Goal: Task Accomplishment & Management: Manage account settings

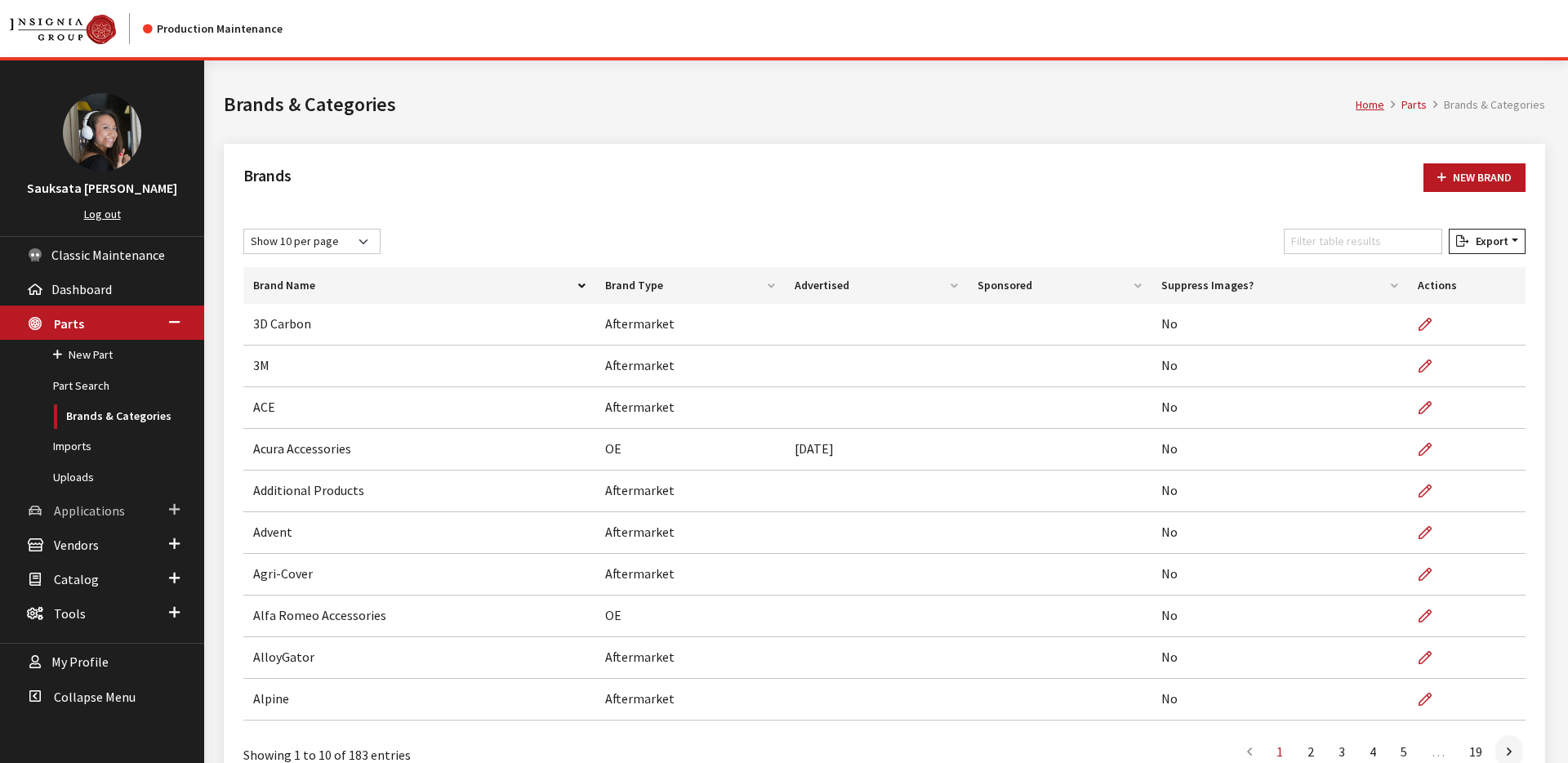
click at [126, 503] on link "Applications" at bounding box center [102, 509] width 204 height 34
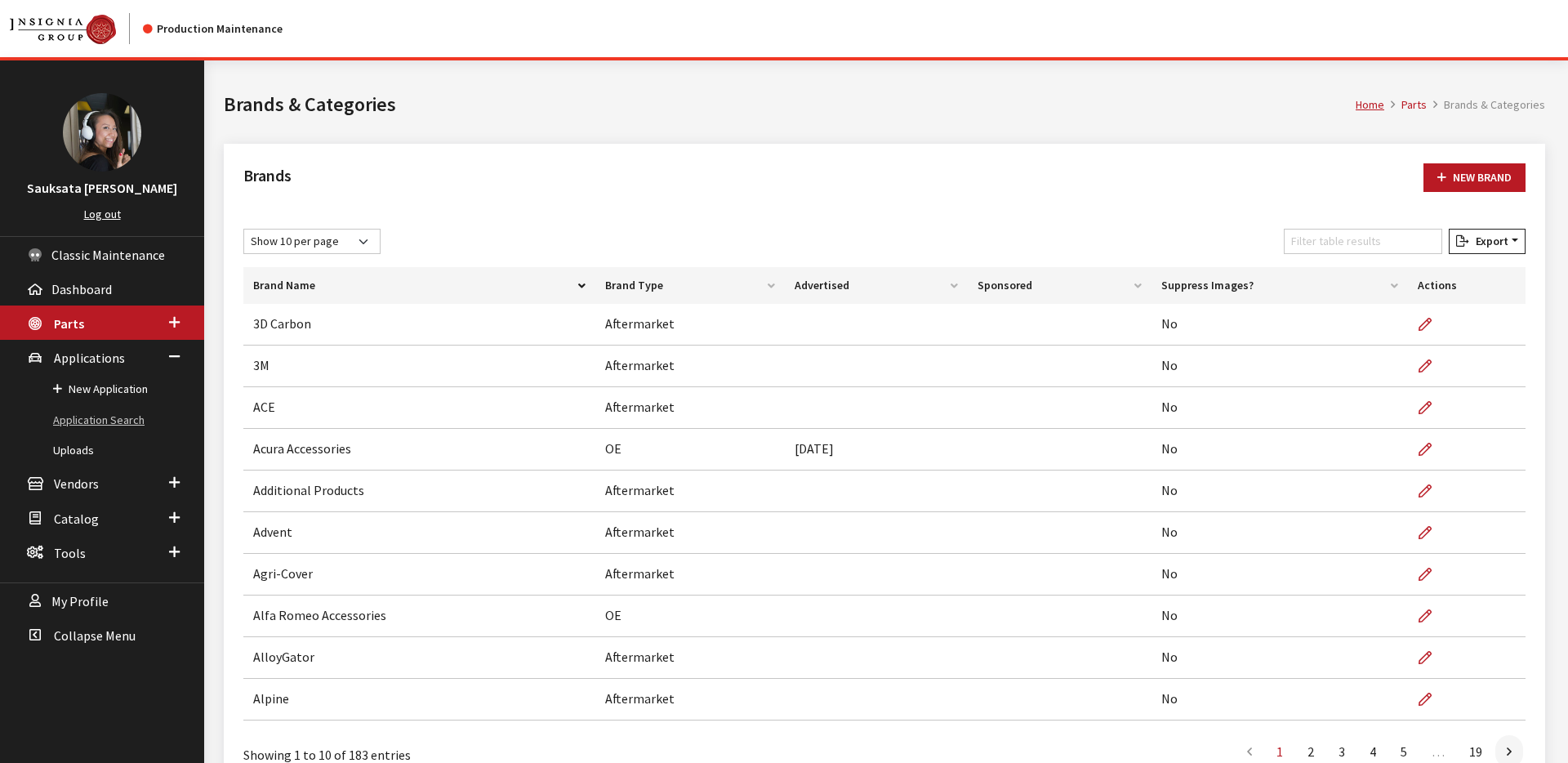
click at [110, 415] on link "Application Search" at bounding box center [102, 420] width 204 height 30
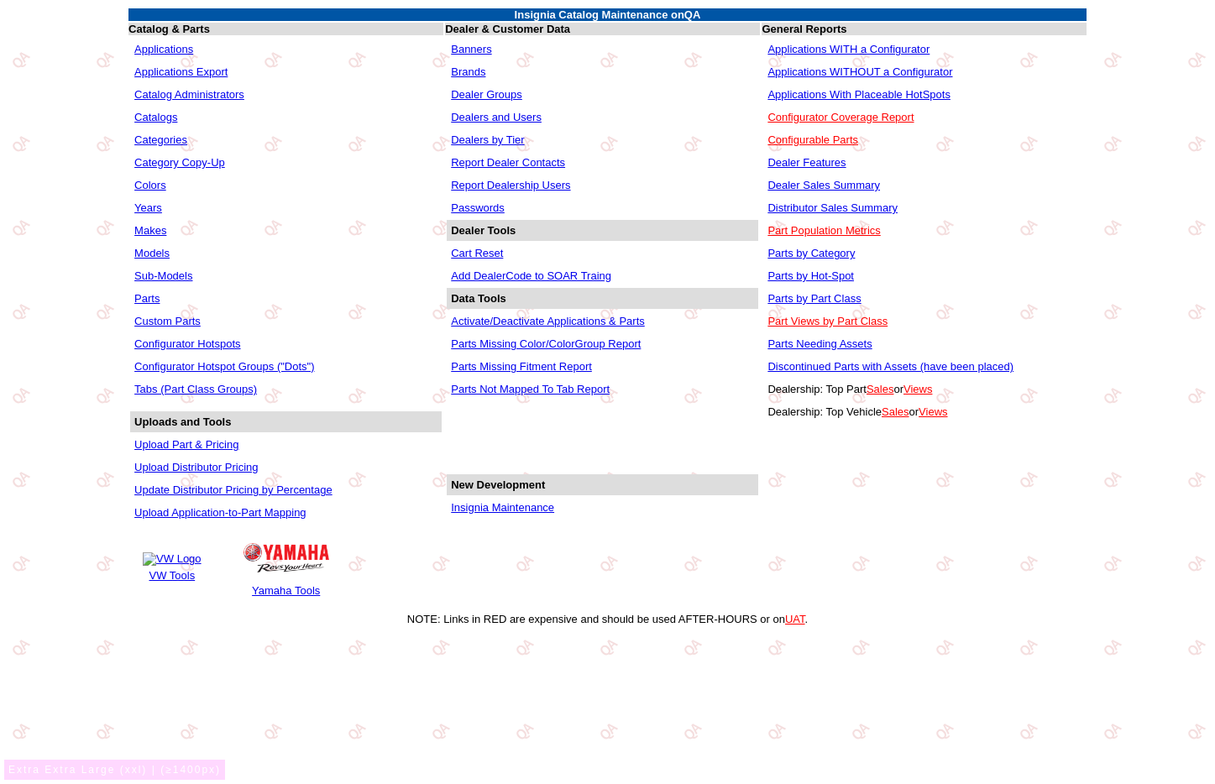
click at [165, 48] on link "Applications" at bounding box center [163, 49] width 59 height 13
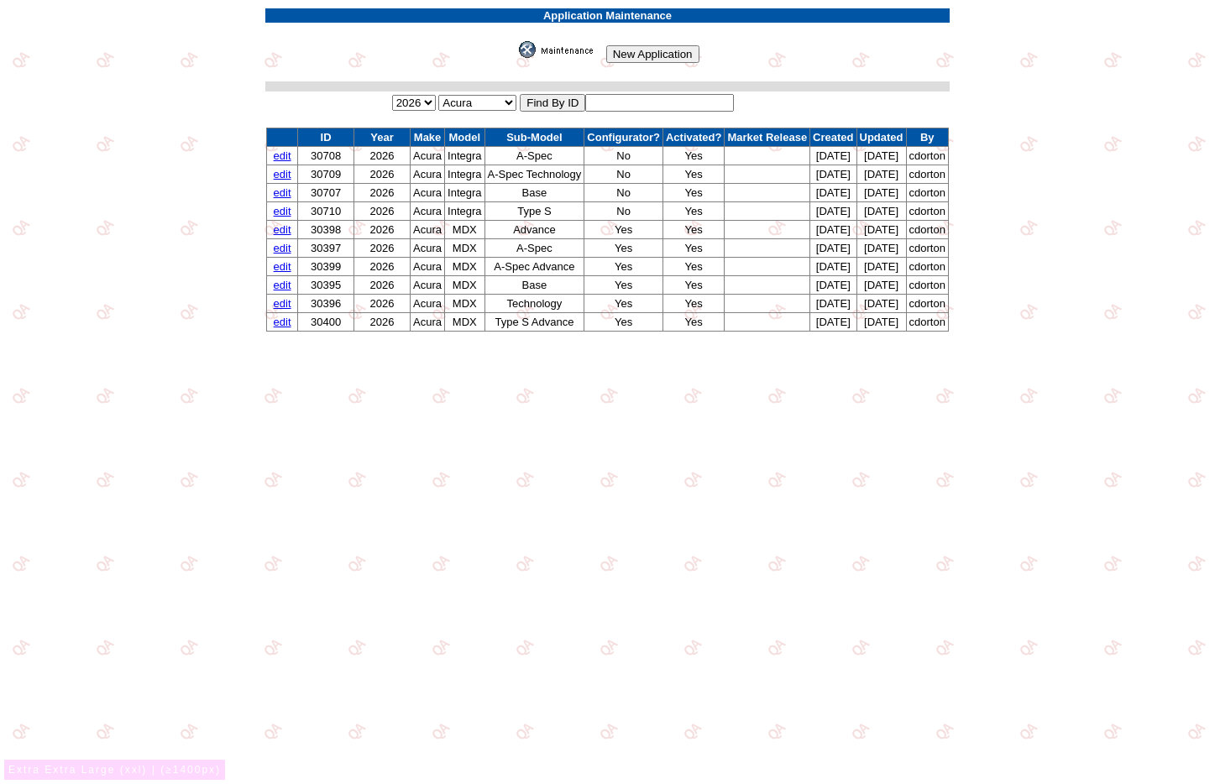
click at [274, 158] on link "edit" at bounding box center [283, 155] width 18 height 13
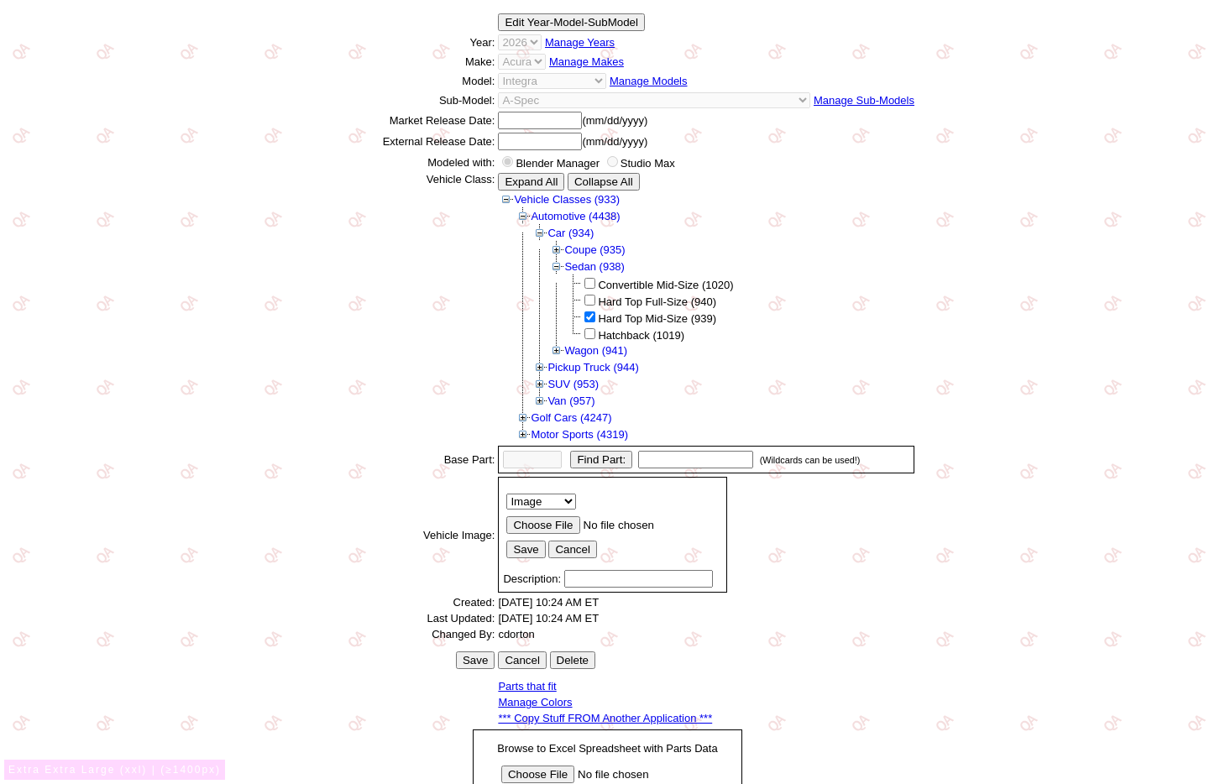
scroll to position [265, 0]
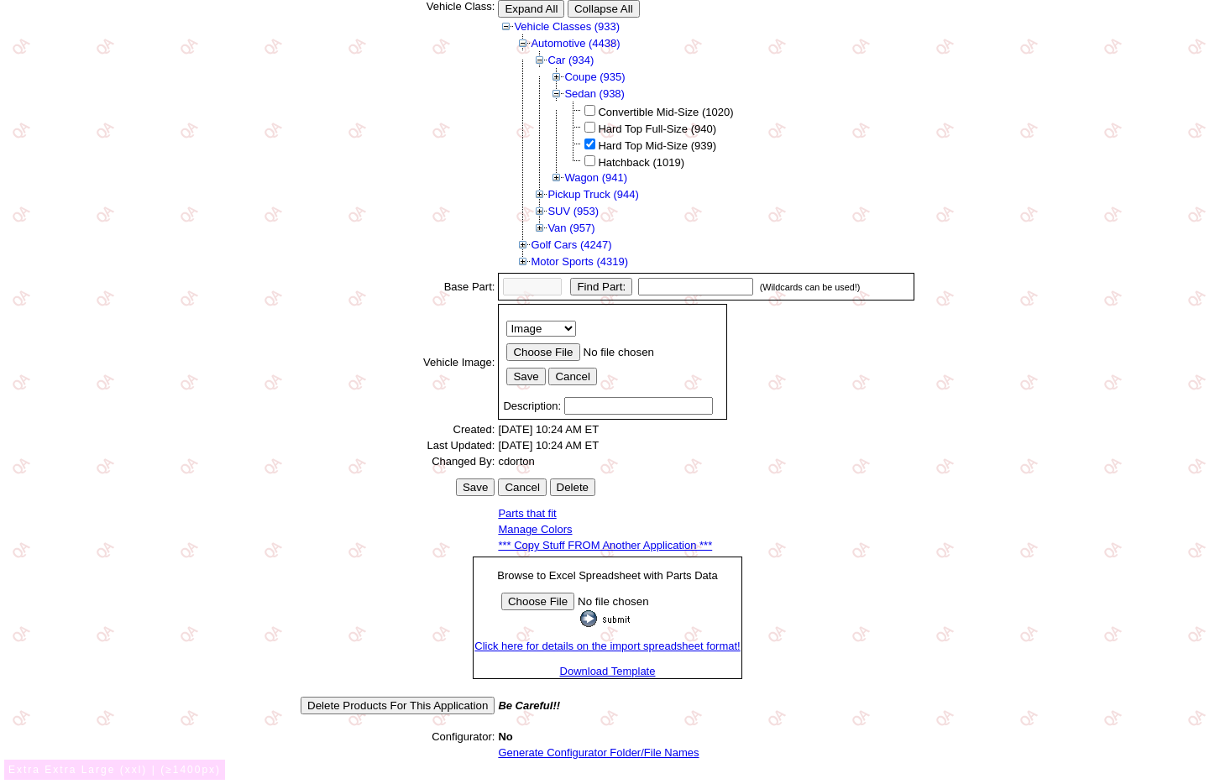
click at [535, 529] on link "Manage Colors" at bounding box center [535, 529] width 74 height 13
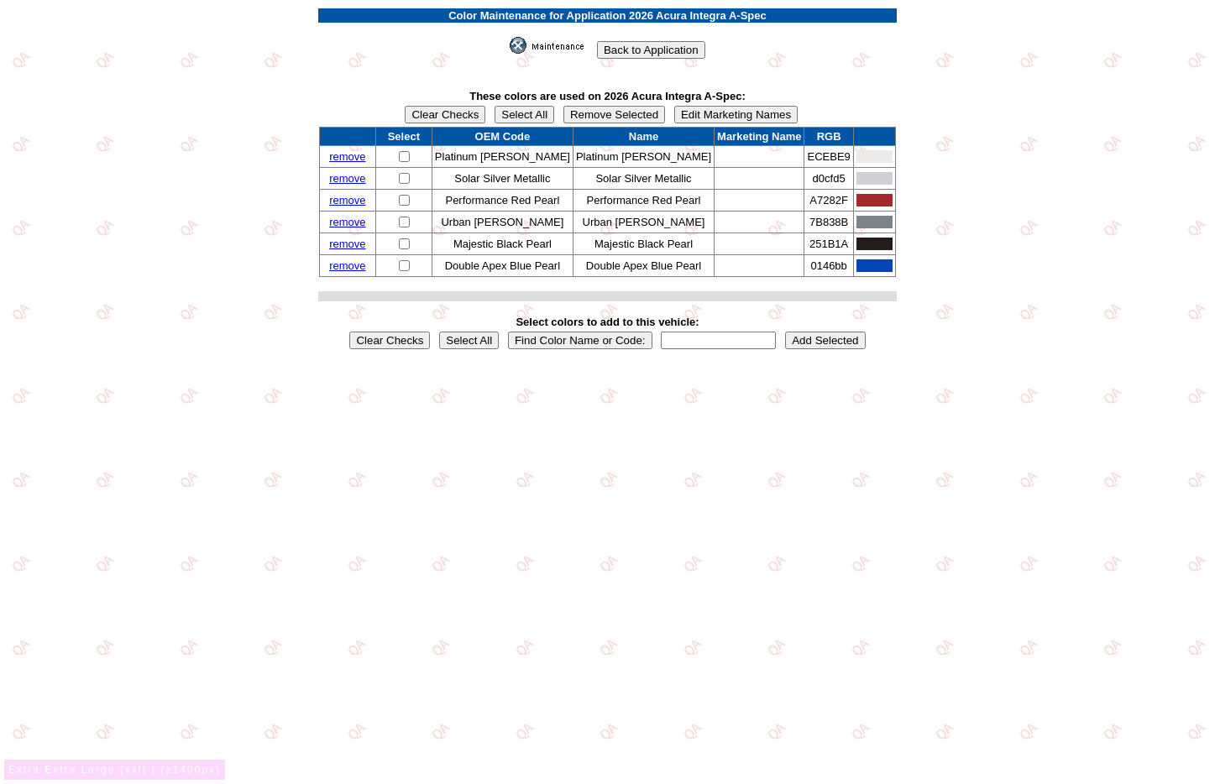
click at [705, 115] on input "Edit Marketing Names" at bounding box center [735, 115] width 123 height 18
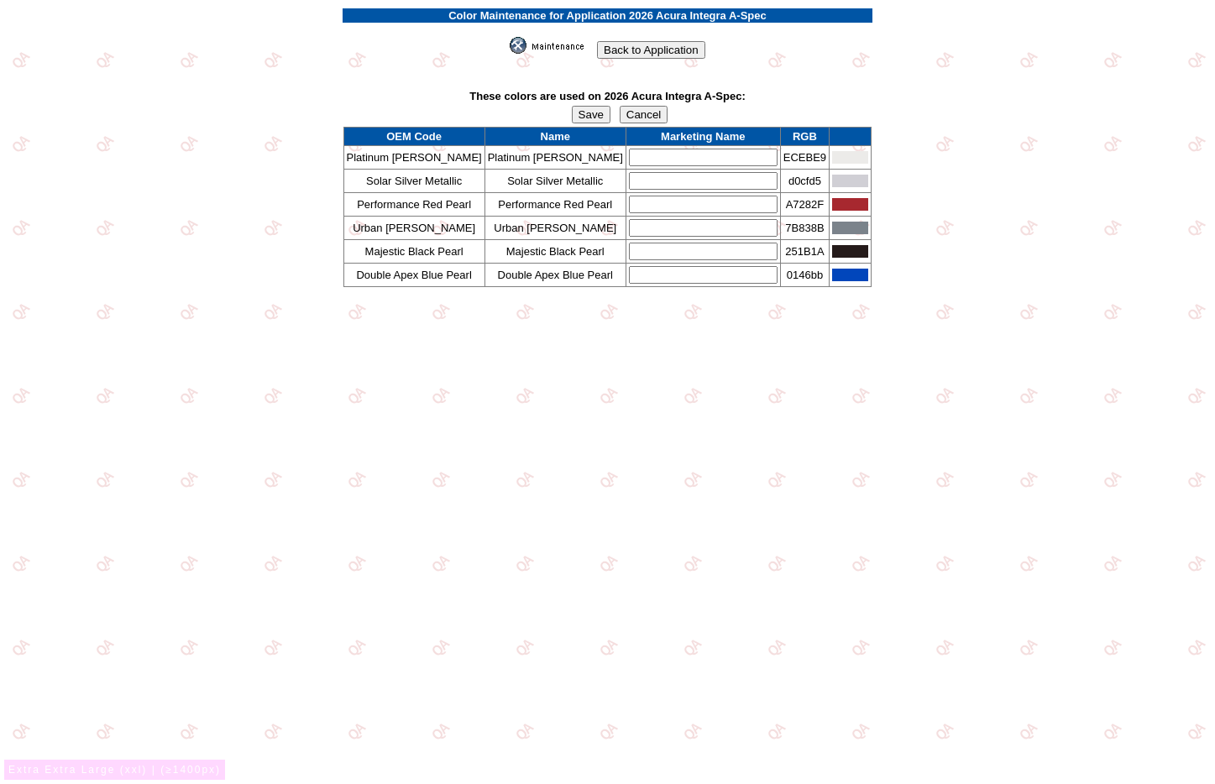
click at [645, 107] on input "Cancel" at bounding box center [644, 115] width 49 height 18
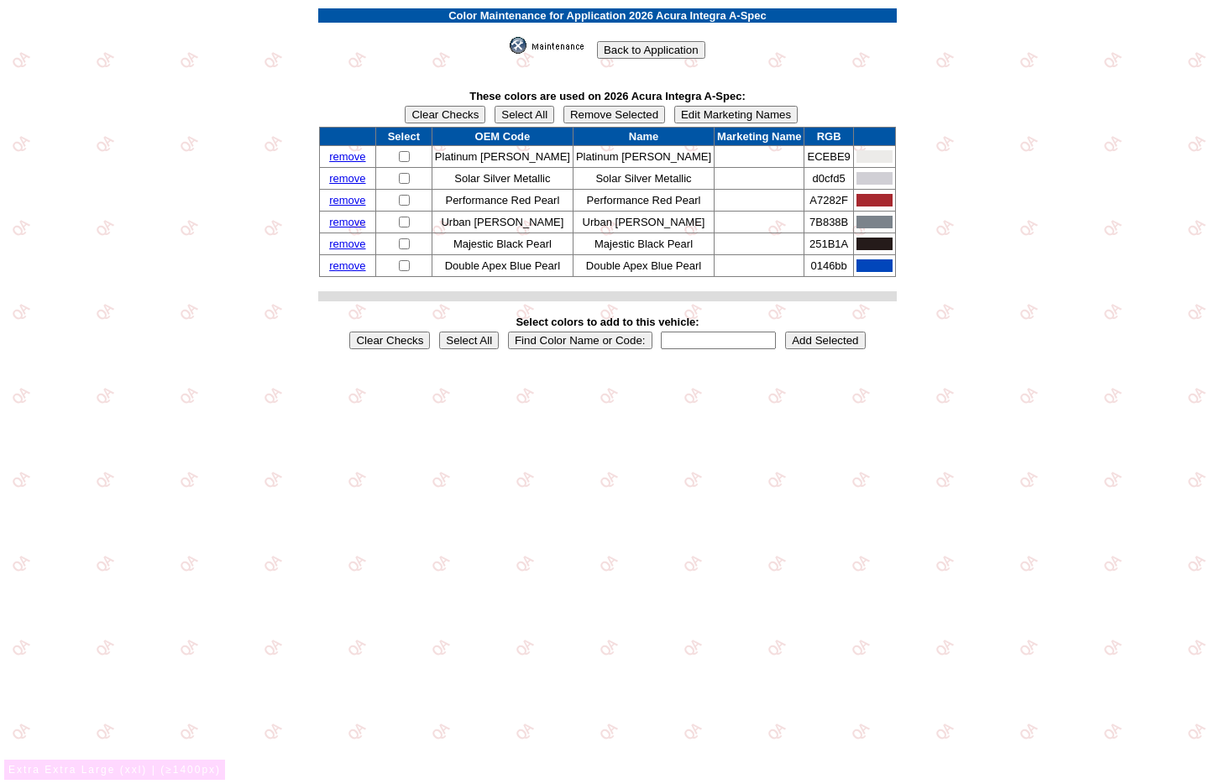
click at [697, 114] on input "Edit Marketing Names" at bounding box center [735, 115] width 123 height 18
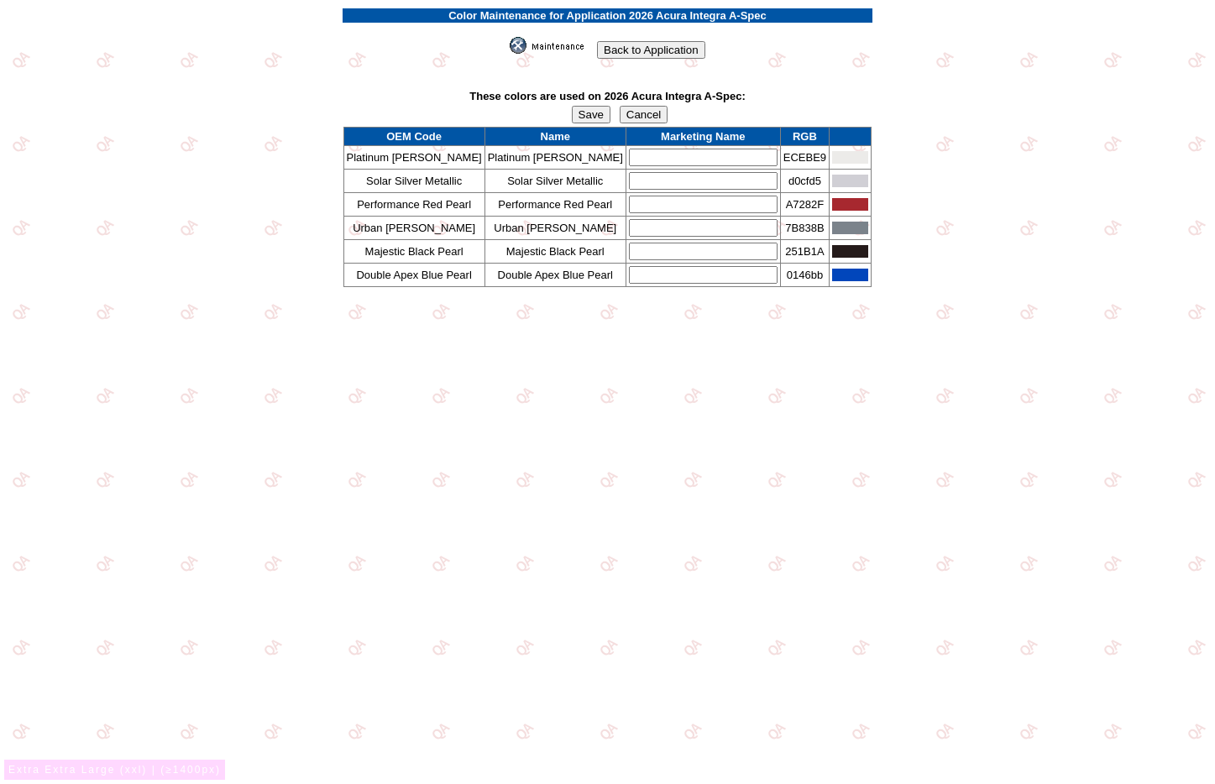
click at [709, 156] on input "text" at bounding box center [703, 158] width 149 height 18
click at [705, 181] on input "text" at bounding box center [703, 181] width 149 height 18
click at [655, 120] on input "Cancel" at bounding box center [644, 115] width 49 height 18
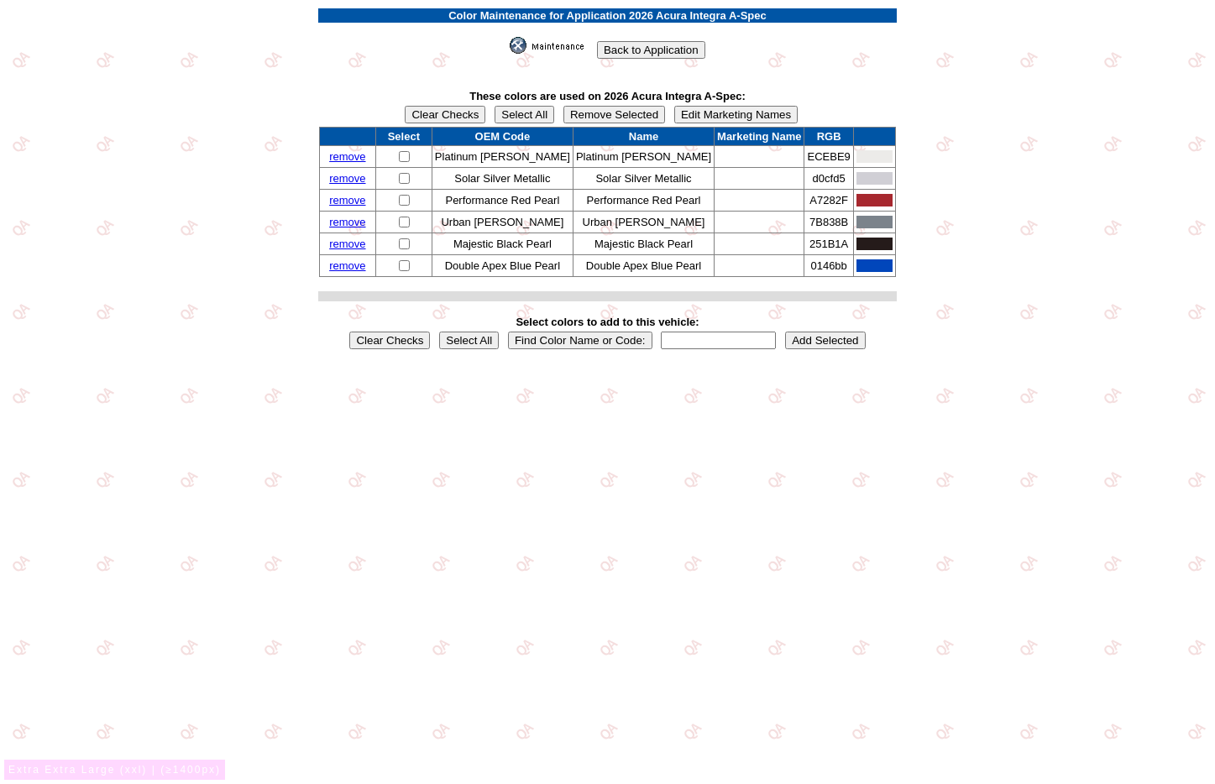
click at [947, 349] on form "Color Maintenance for Application 2026 Acura Integra A-Spec Back to Application…" at bounding box center [608, 181] width 1202 height 349
click at [410, 157] on input "checkbox" at bounding box center [404, 156] width 11 height 11
checkbox input "true"
click at [410, 173] on input "checkbox" at bounding box center [404, 178] width 11 height 11
checkbox input "true"
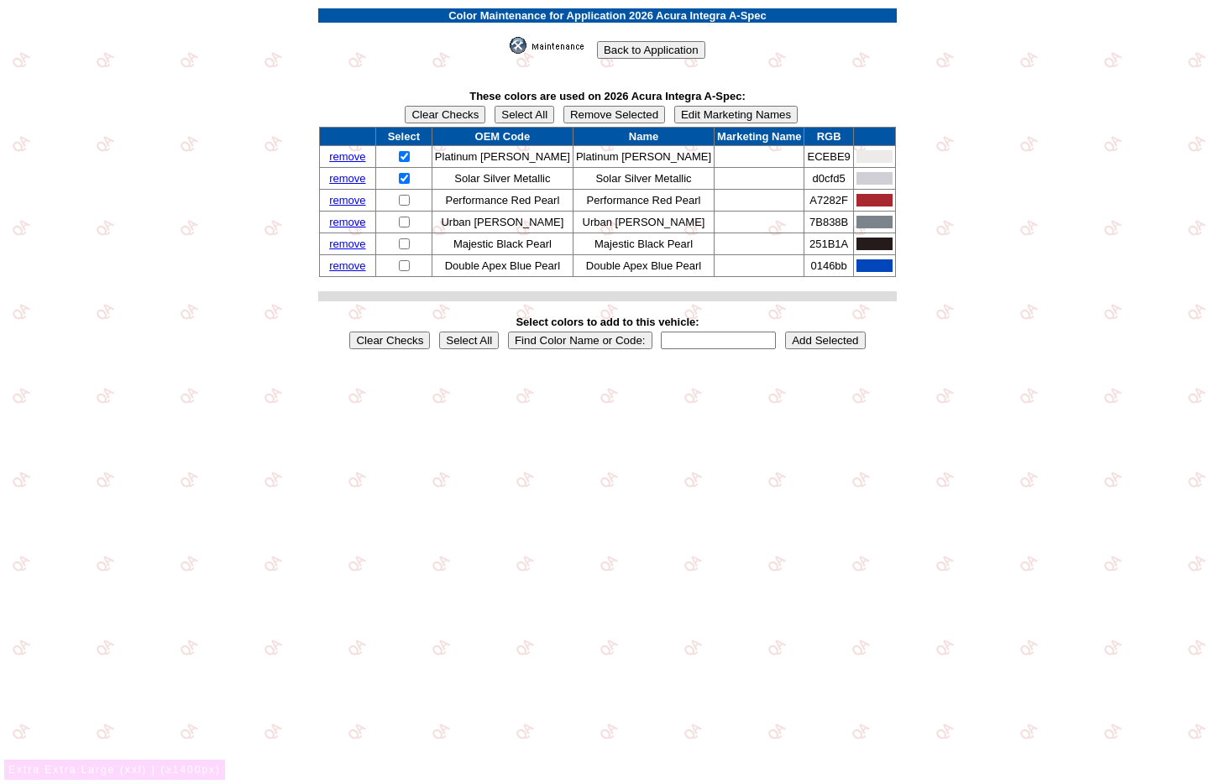
click at [410, 157] on input "checkbox" at bounding box center [404, 156] width 11 height 11
checkbox input "false"
click at [410, 176] on input "checkbox" at bounding box center [404, 178] width 11 height 11
checkbox input "false"
